Goal: Information Seeking & Learning: Get advice/opinions

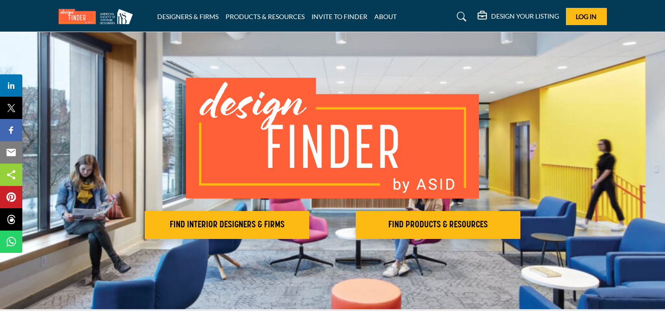
scroll to position [30, 0]
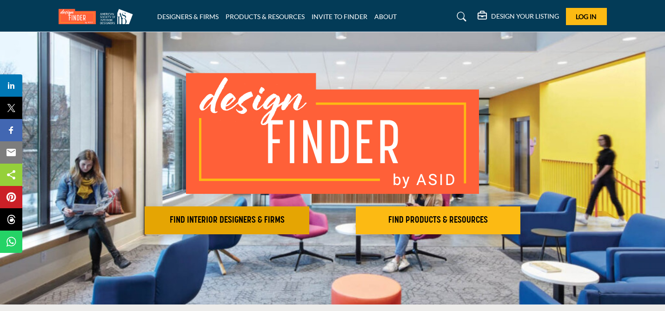
click at [238, 221] on h2 "FIND INTERIOR DESIGNERS & FIRMS" at bounding box center [226, 220] width 159 height 11
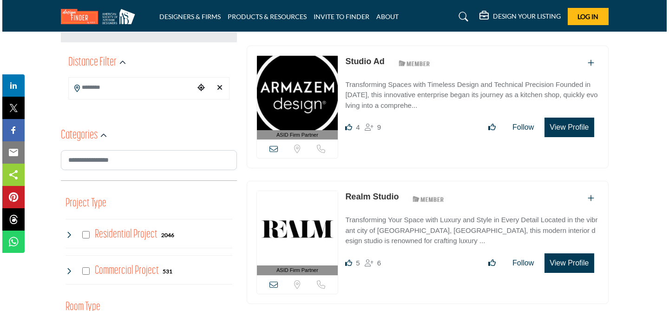
scroll to position [237, 0]
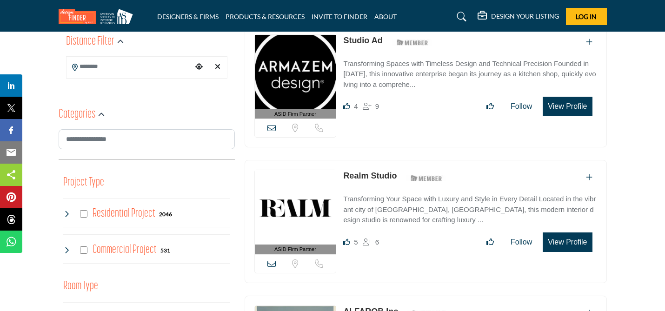
click at [568, 103] on button "View Profile" at bounding box center [567, 107] width 49 height 20
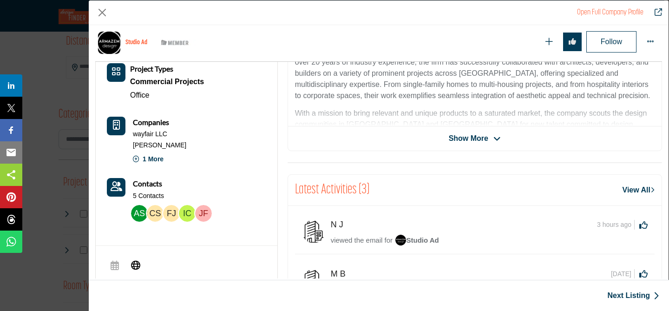
scroll to position [280, 0]
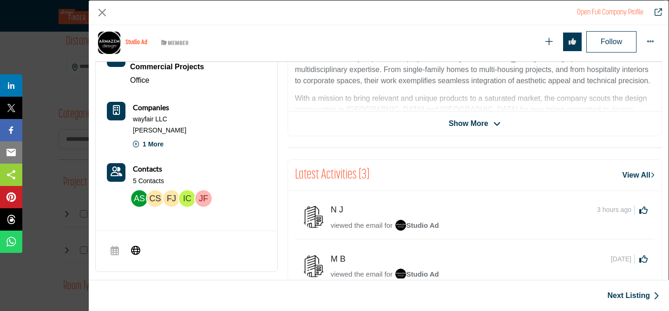
click at [477, 121] on span "Show More" at bounding box center [469, 123] width 40 height 11
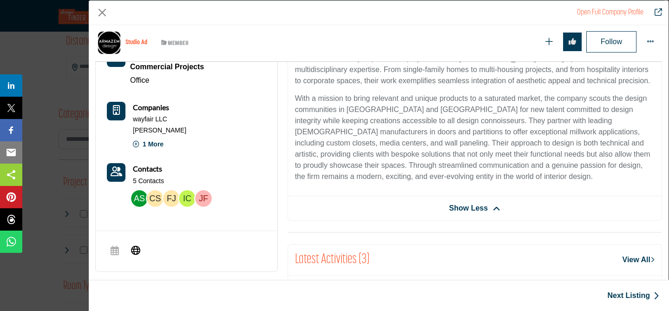
click at [139, 195] on img "Company Data Modal" at bounding box center [139, 198] width 17 height 17
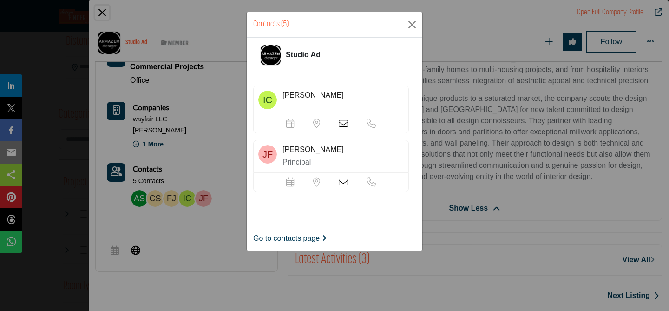
scroll to position [169, 0]
click at [342, 179] on icon at bounding box center [343, 179] width 9 height 9
